Goal: Task Accomplishment & Management: Manage account settings

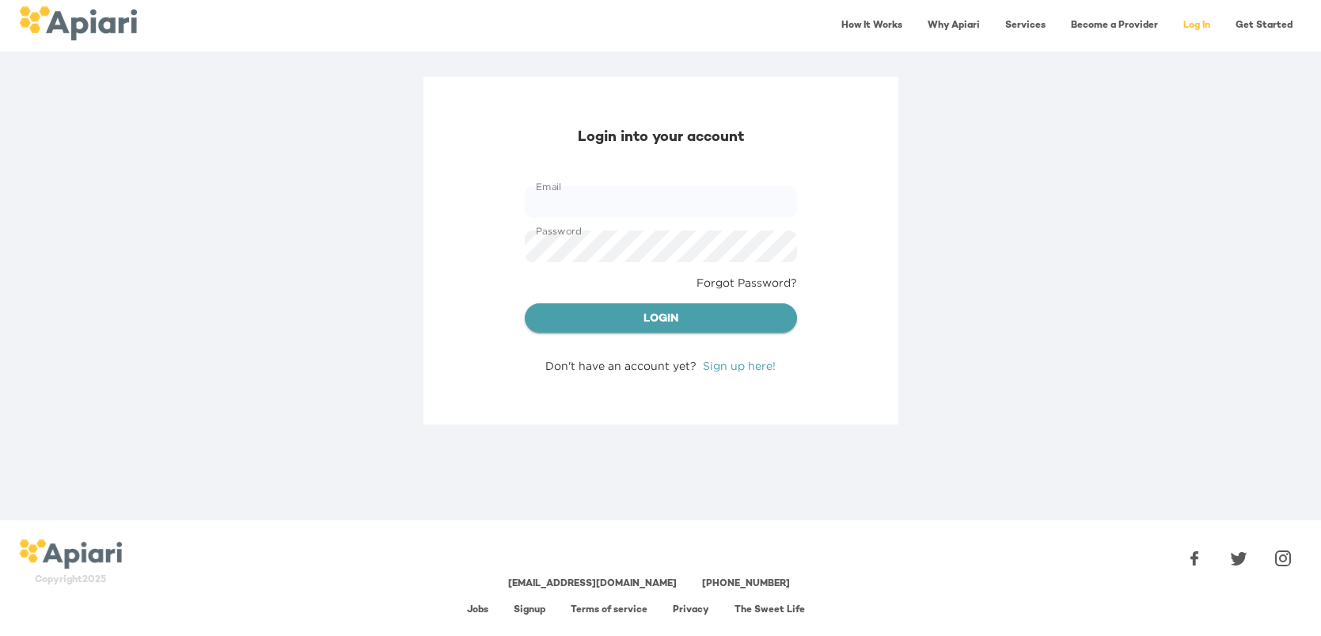
type input "**********"
click at [609, 316] on span "Login" at bounding box center [660, 320] width 247 height 20
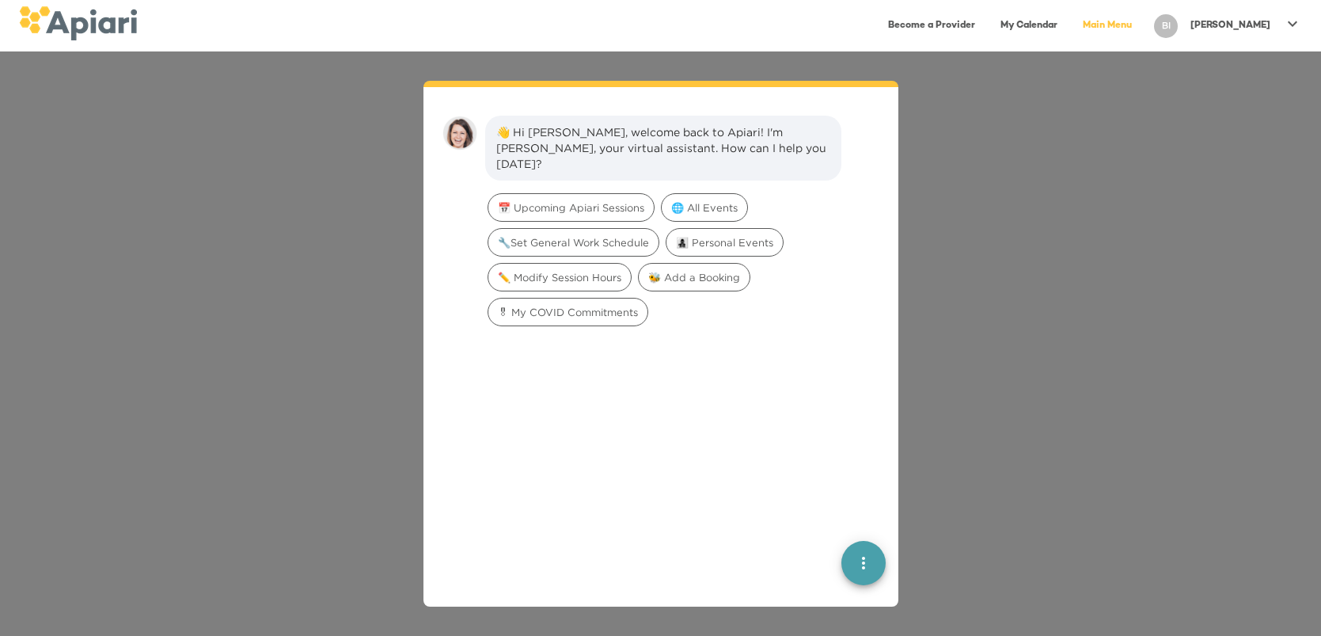
scroll to position [21, 0]
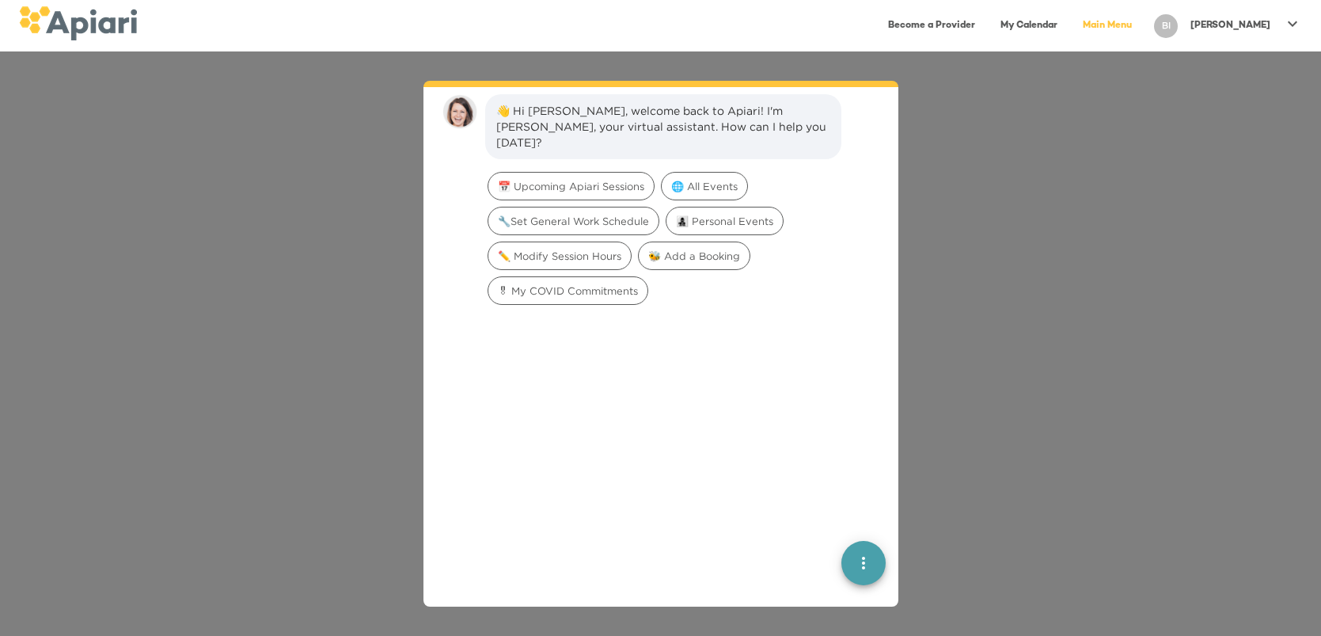
click at [1244, 28] on p "[PERSON_NAME]" at bounding box center [1231, 25] width 80 height 13
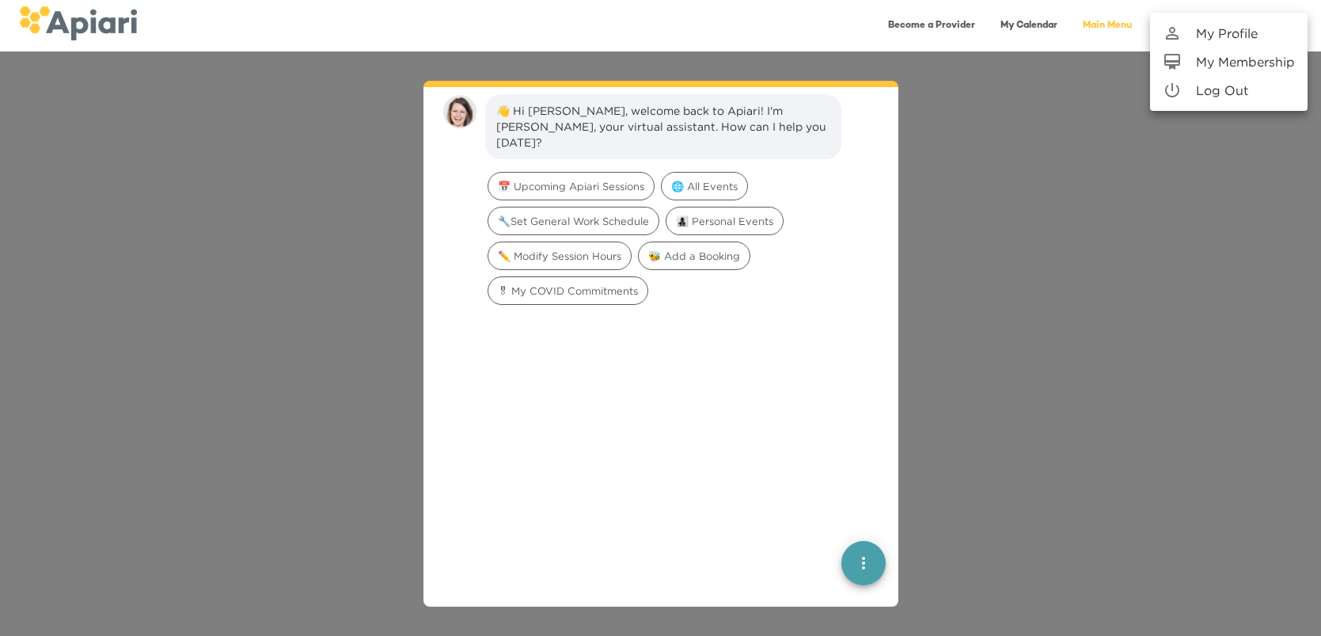
click at [1244, 28] on p "My Profile" at bounding box center [1227, 33] width 62 height 19
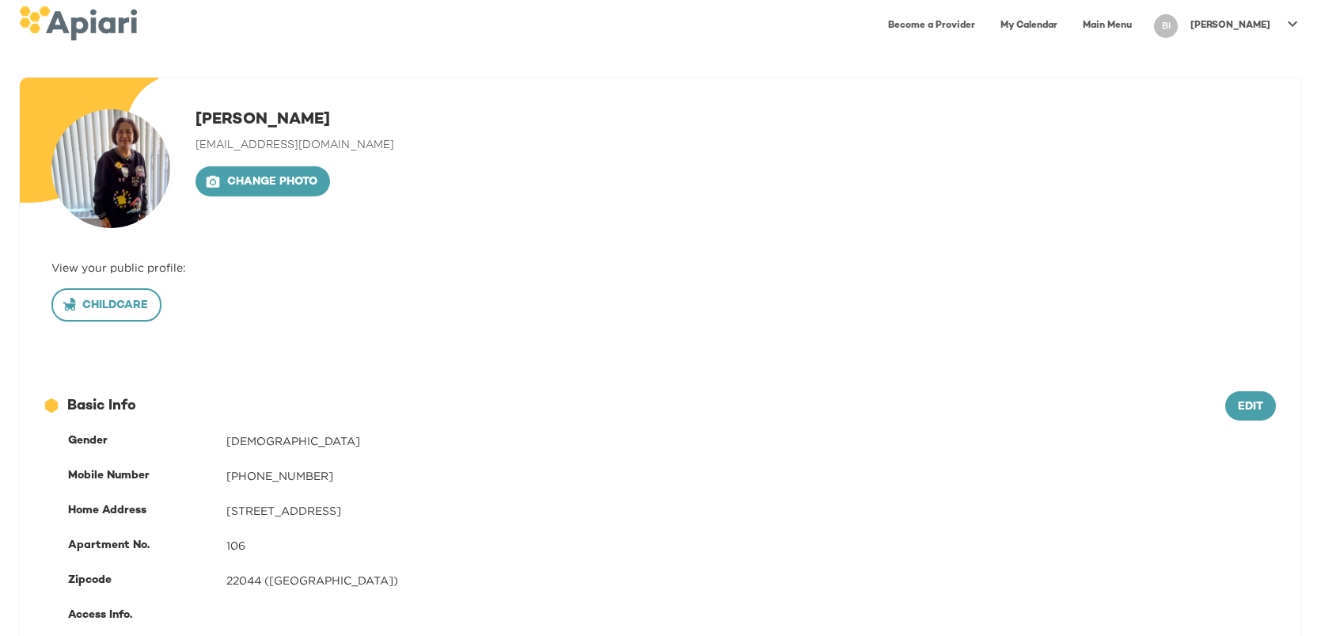
click at [119, 303] on span "Childcare" at bounding box center [106, 306] width 83 height 20
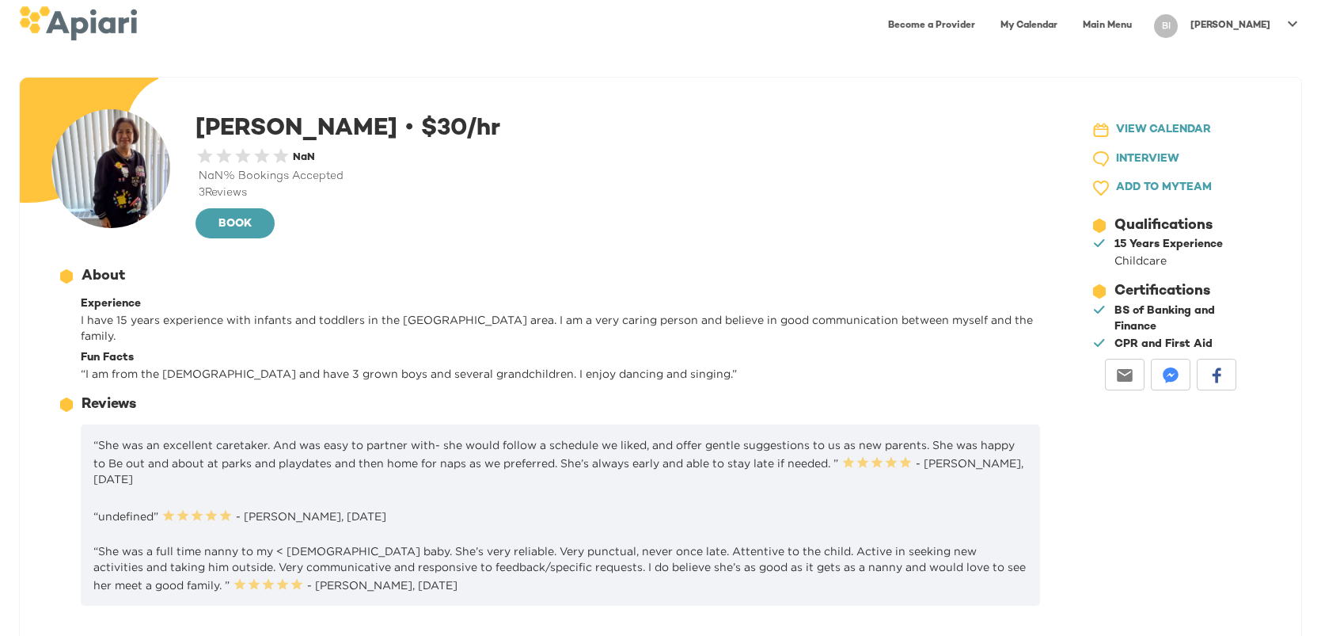
click at [1288, 23] on icon at bounding box center [1292, 23] width 19 height 19
click at [1056, 100] on div at bounding box center [660, 318] width 1321 height 636
click at [1290, 25] on icon at bounding box center [1292, 23] width 19 height 19
click at [1269, 62] on p "My Membership" at bounding box center [1245, 61] width 99 height 19
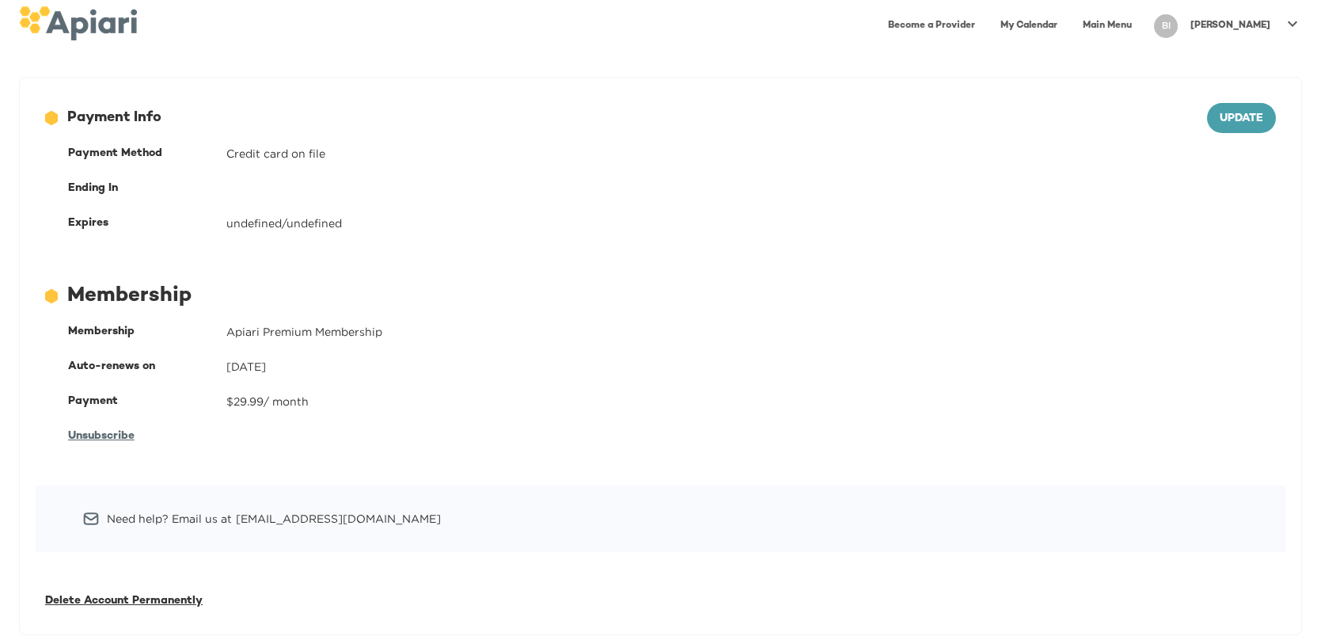
click at [1141, 25] on link "Main Menu" at bounding box center [1107, 25] width 68 height 32
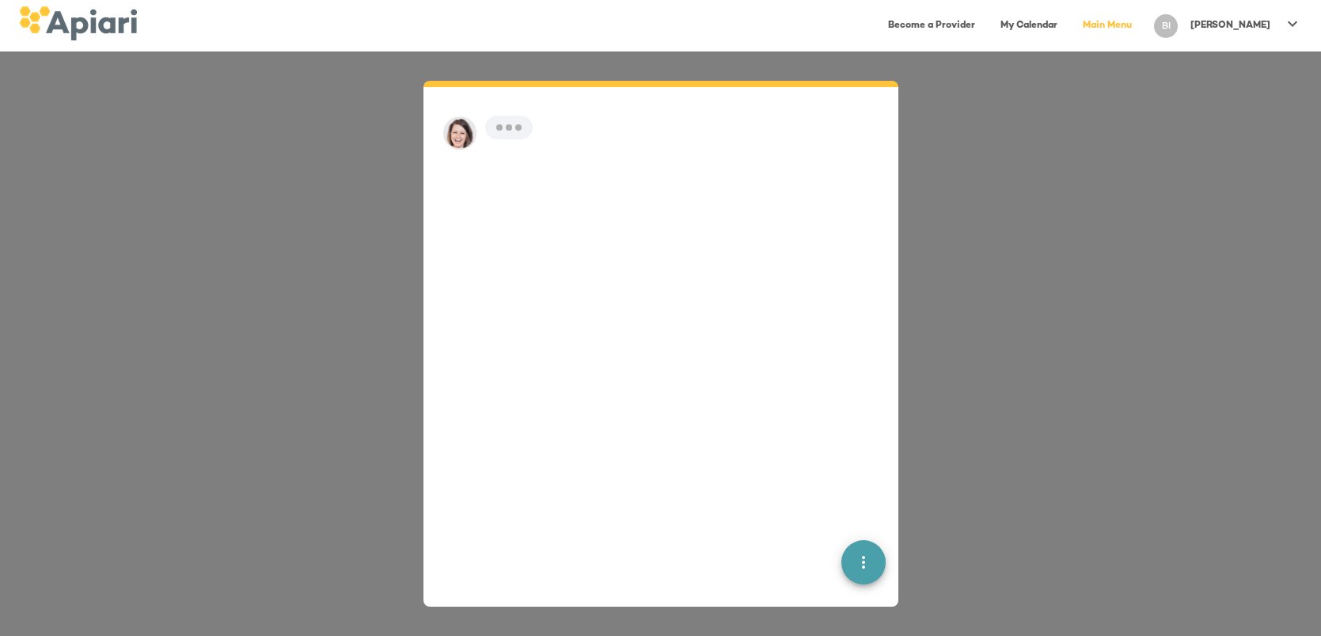
scroll to position [21, 0]
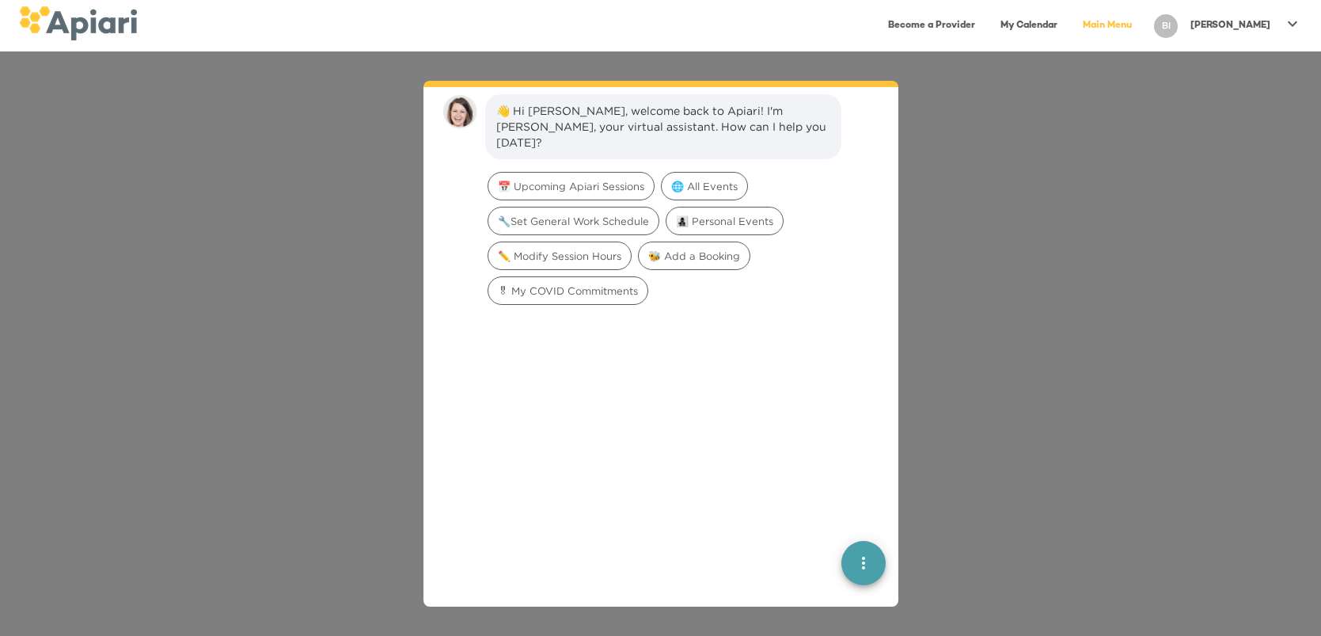
click at [866, 572] on button "quick menu" at bounding box center [863, 562] width 44 height 44
click at [868, 571] on icon "quick menu" at bounding box center [863, 562] width 19 height 19
click at [1293, 25] on icon at bounding box center [1292, 23] width 19 height 19
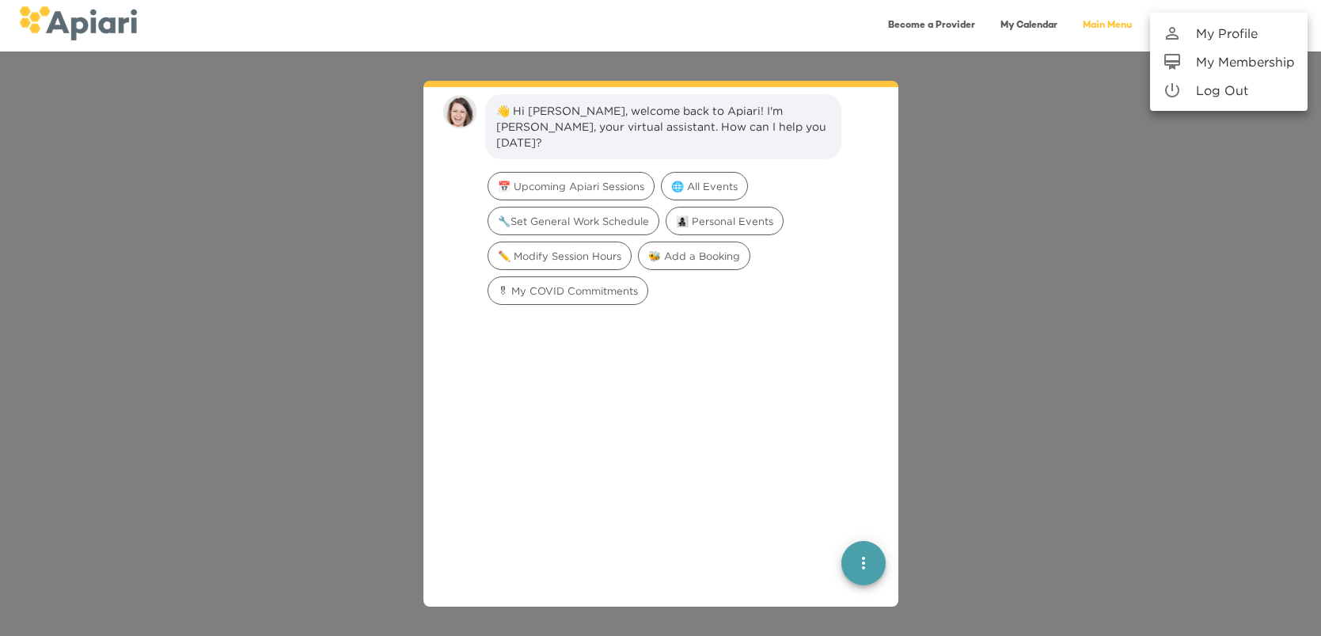
click at [1240, 86] on p "Log Out" at bounding box center [1222, 90] width 52 height 19
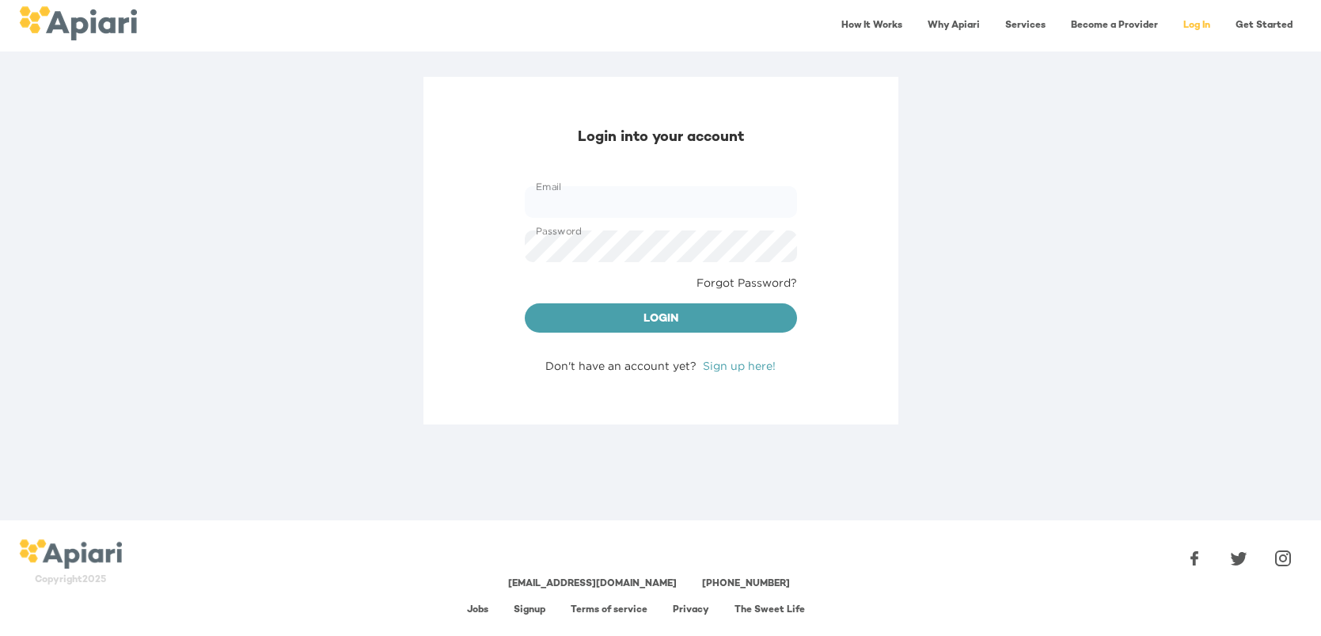
type input "**********"
